Goal: Information Seeking & Learning: Learn about a topic

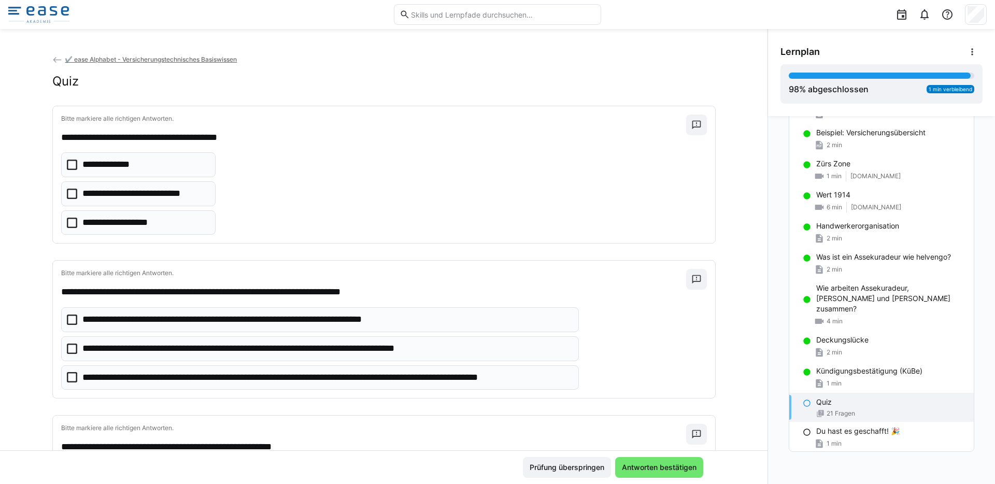
scroll to position [1145, 0]
click at [69, 196] on icon at bounding box center [72, 194] width 10 height 10
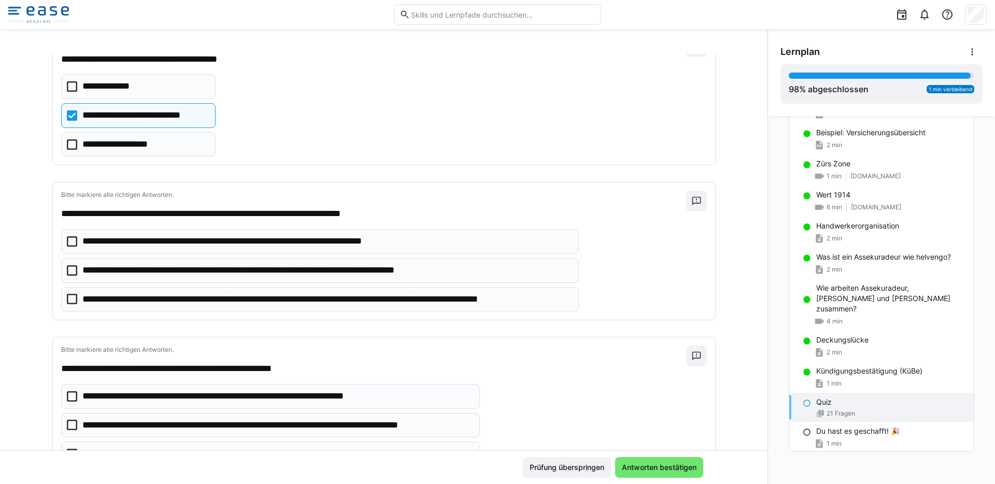
scroll to position [102, 0]
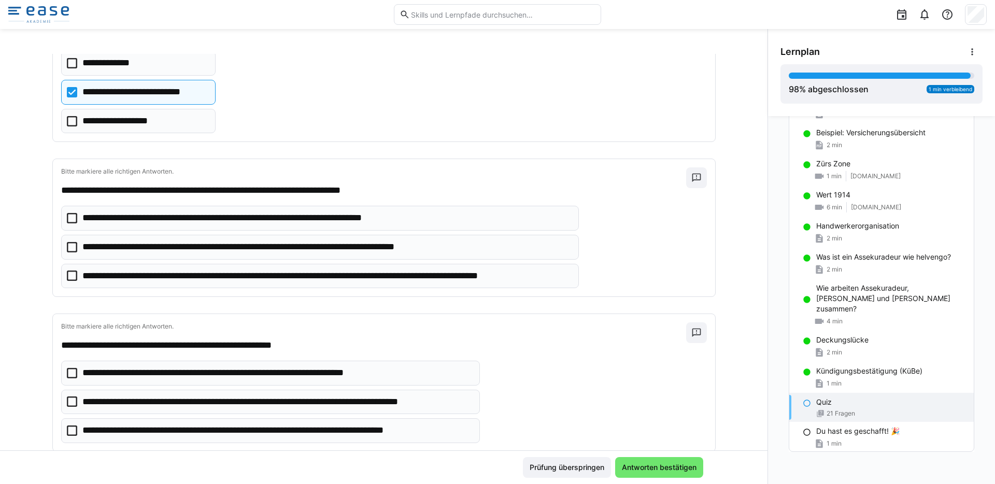
click at [68, 219] on icon at bounding box center [72, 218] width 10 height 10
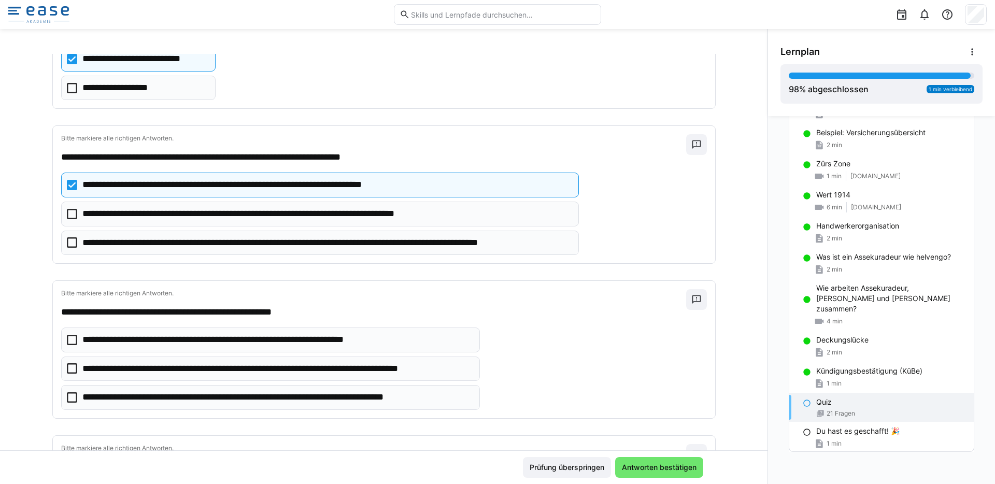
scroll to position [194, 0]
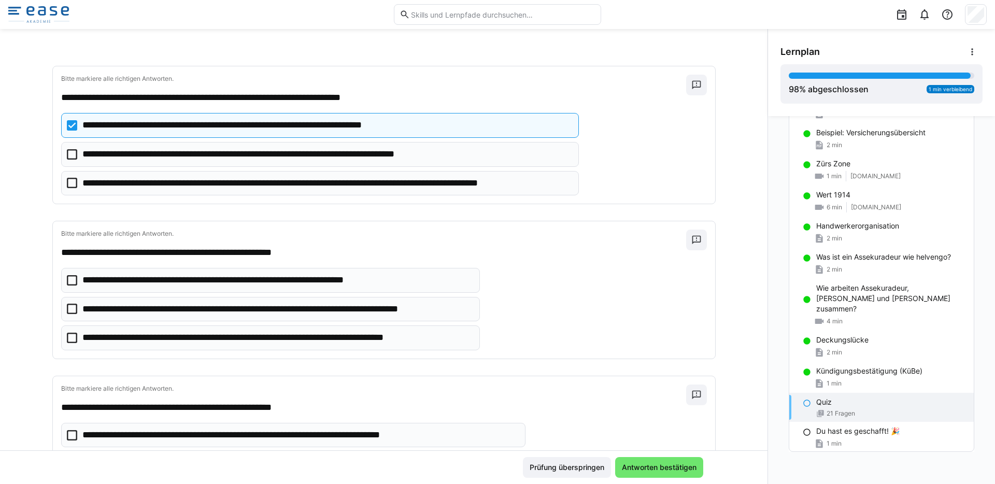
click at [67, 339] on icon at bounding box center [72, 338] width 10 height 10
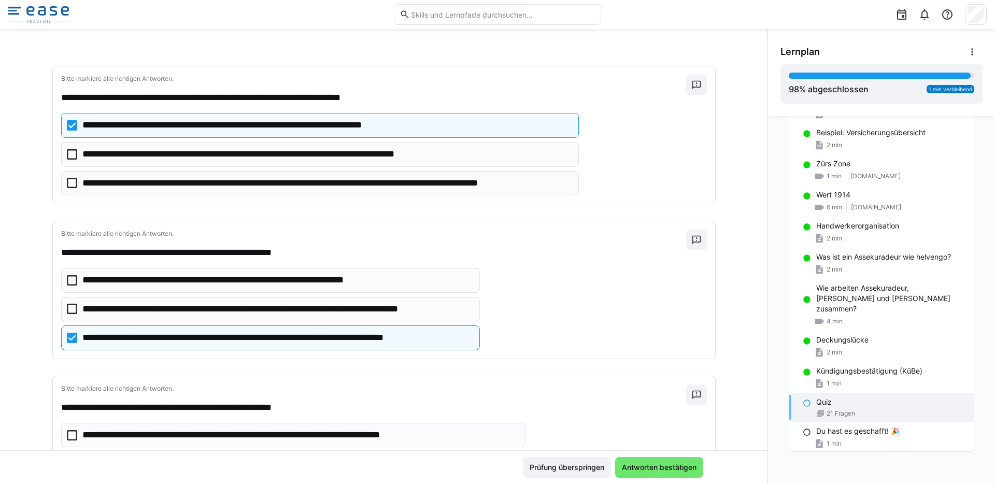
click at [70, 316] on eds-checkbox "**********" at bounding box center [270, 309] width 419 height 25
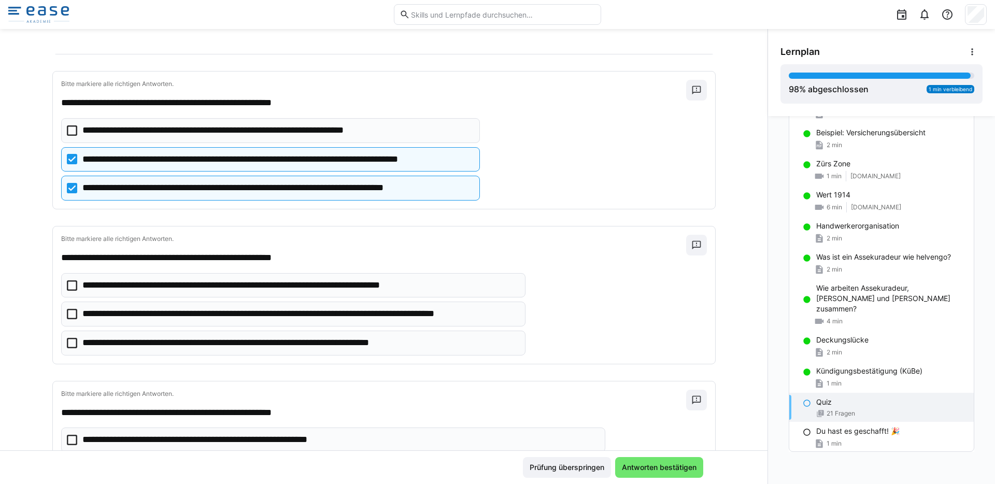
scroll to position [355, 0]
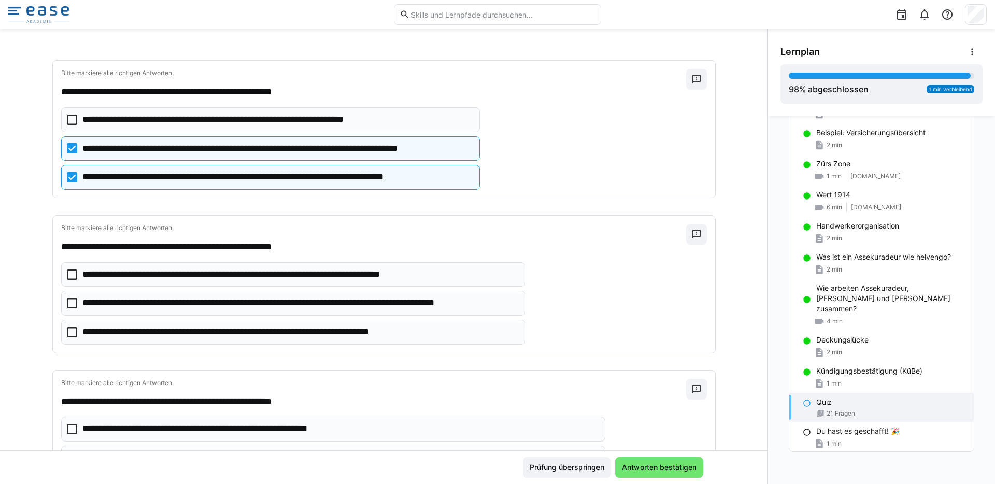
click at [69, 305] on icon at bounding box center [72, 303] width 10 height 10
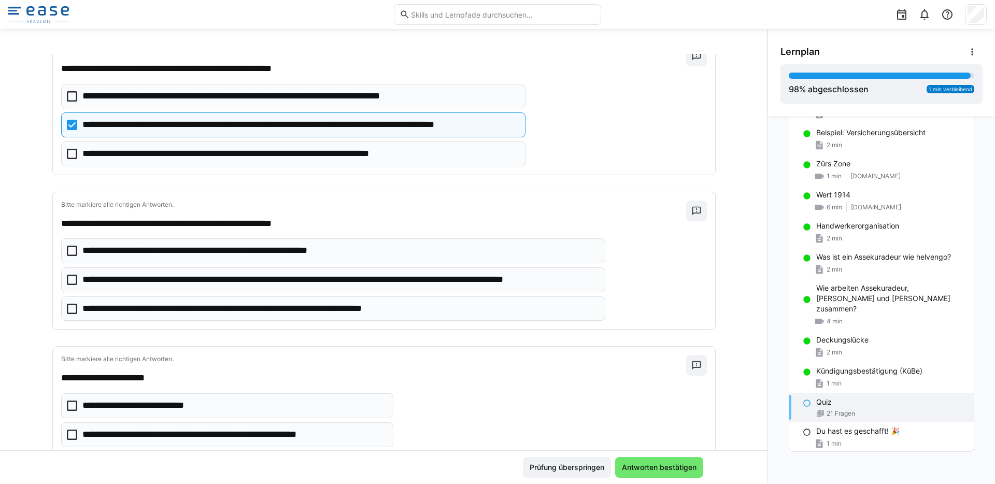
scroll to position [535, 0]
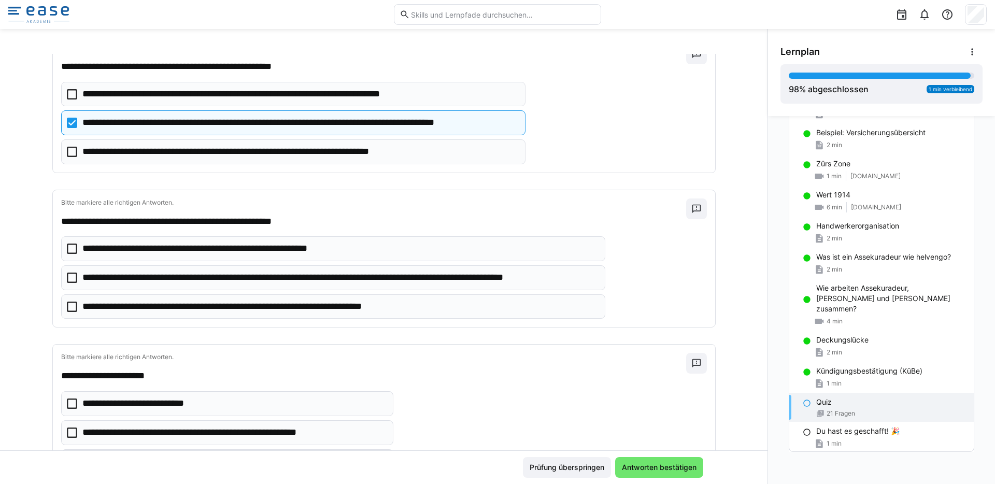
click at [67, 280] on icon at bounding box center [72, 278] width 10 height 10
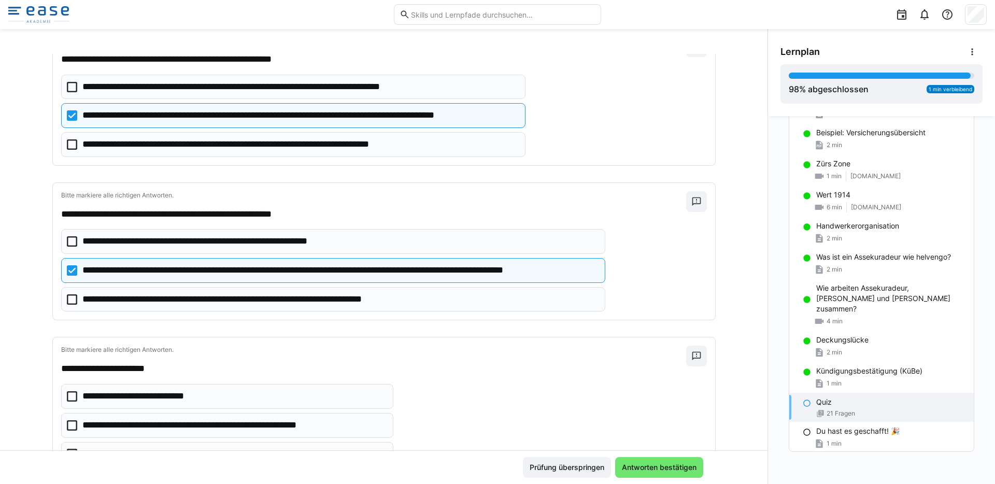
scroll to position [705, 0]
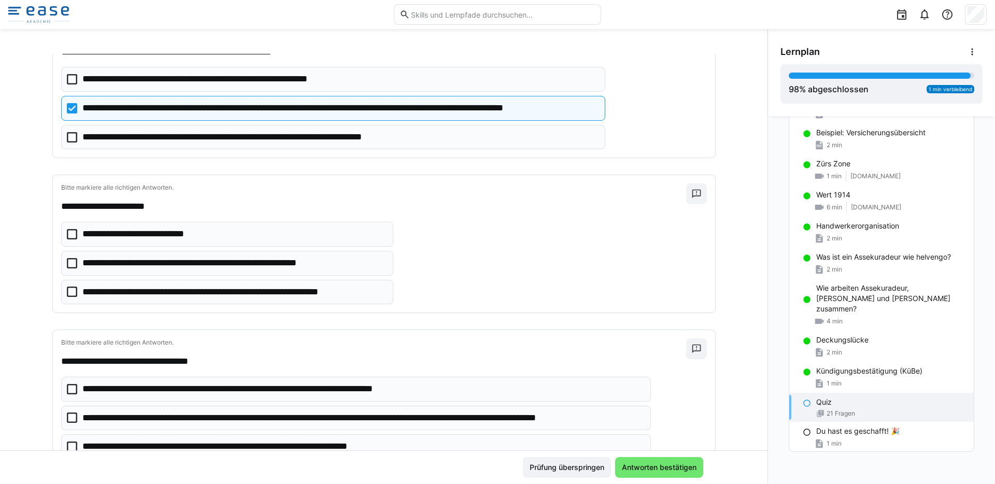
click at [67, 292] on icon at bounding box center [72, 292] width 10 height 10
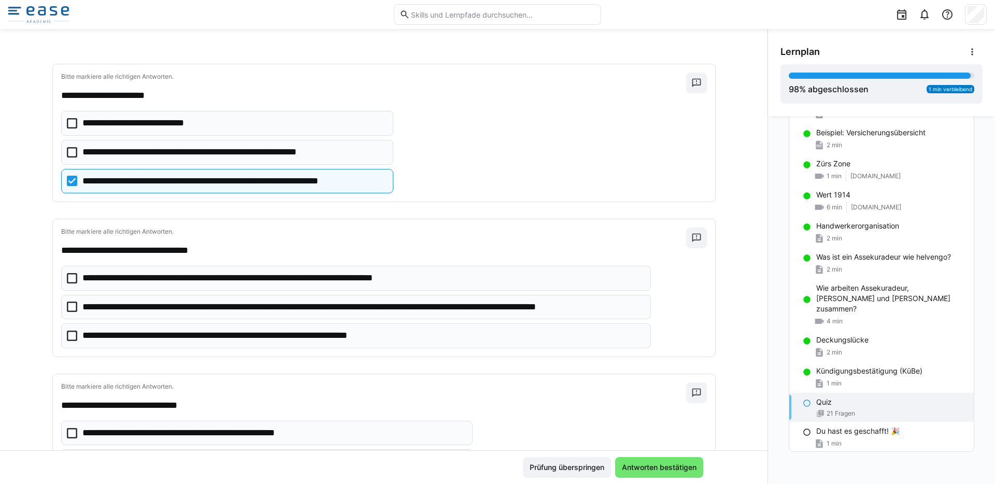
scroll to position [826, 0]
